Goal: Check status: Check status

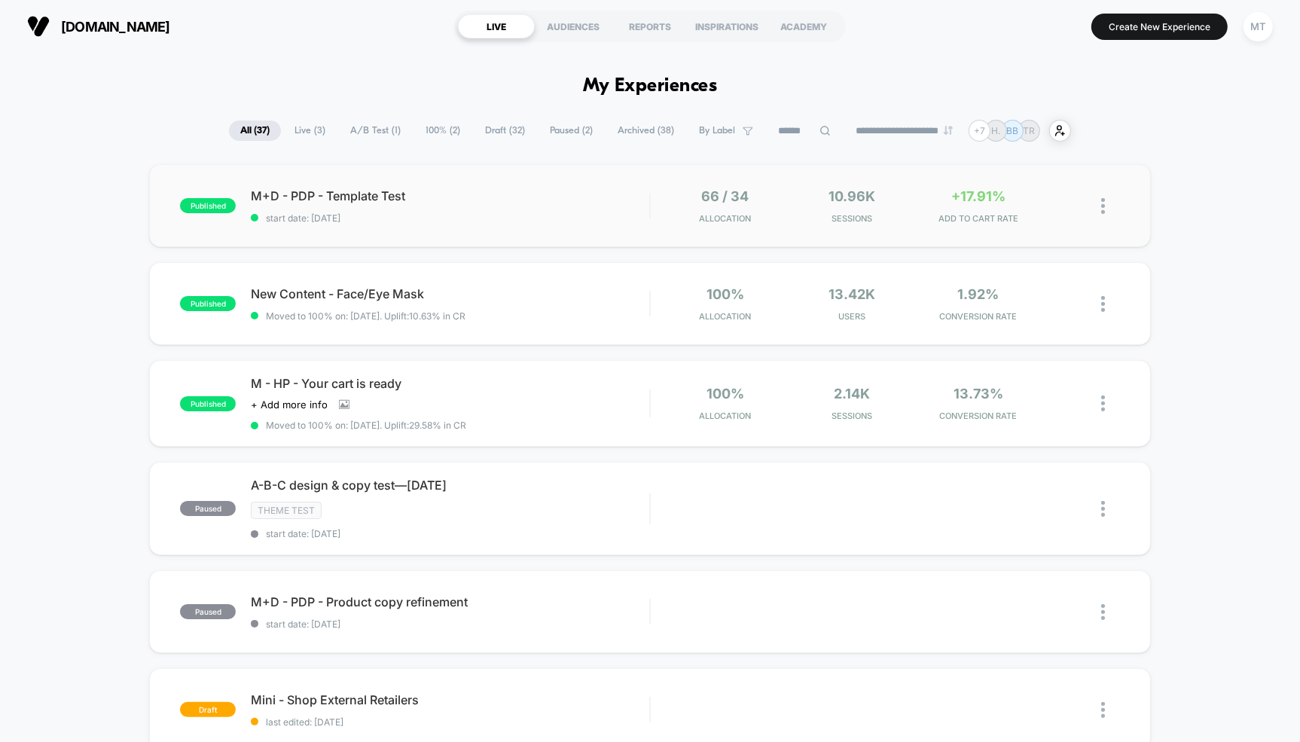
click at [522, 180] on div "published M+D - PDP - Template Test start date: [DATE] 66 / 34 Allocation 10.96…" at bounding box center [649, 205] width 1001 height 83
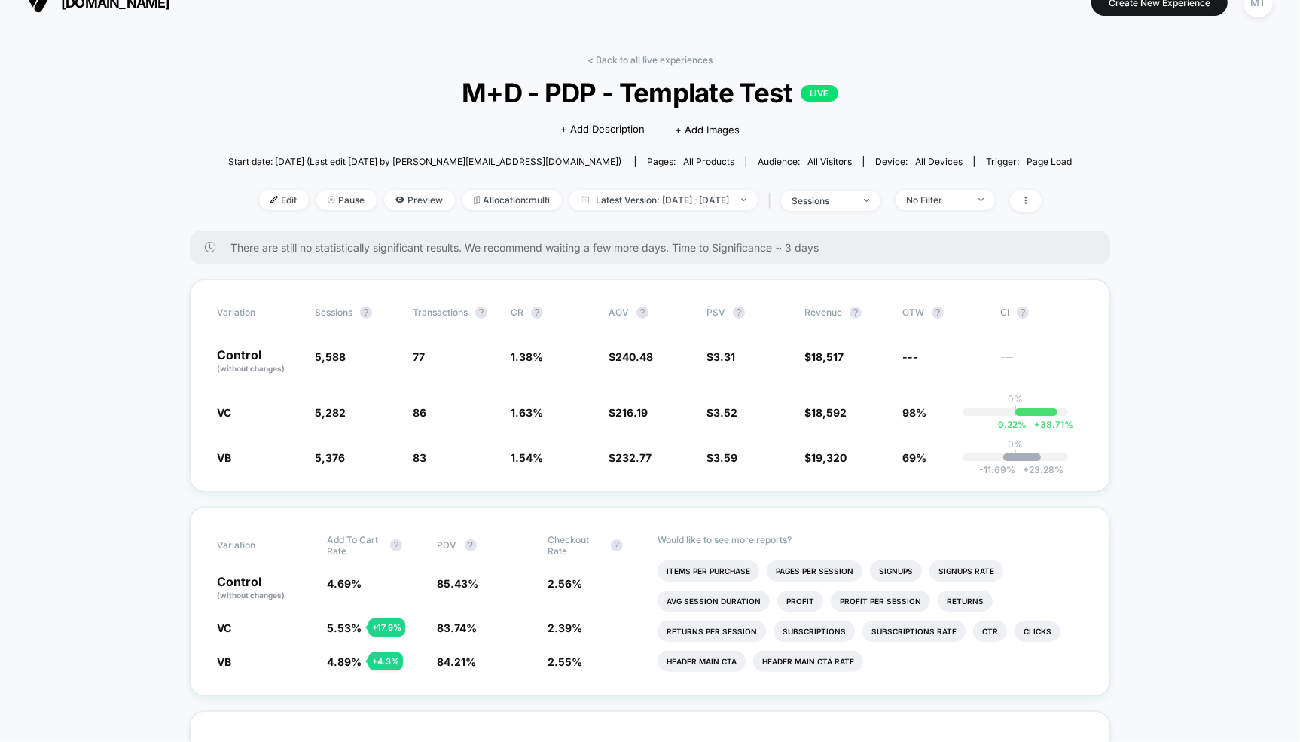
scroll to position [25, 0]
